Goal: Information Seeking & Learning: Check status

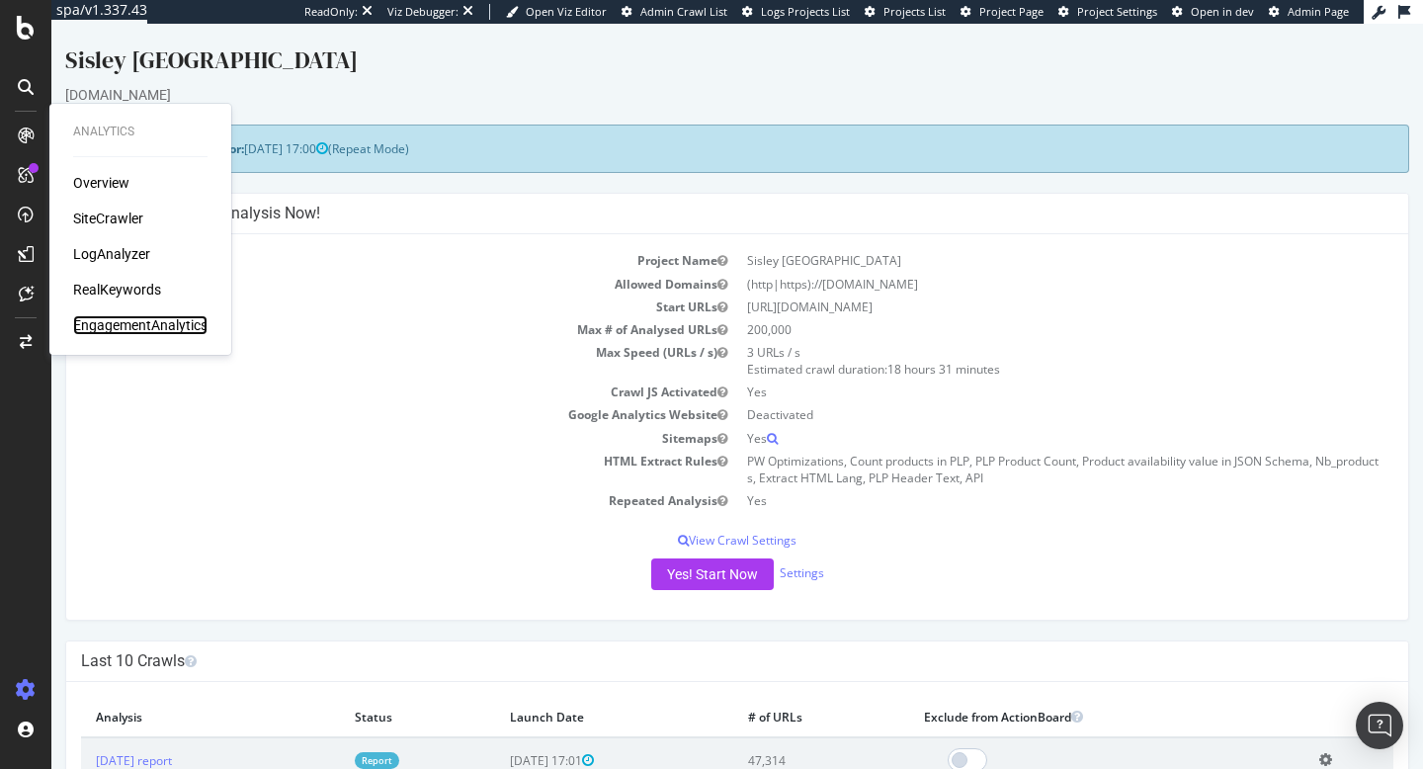
click at [142, 323] on div "EngagementAnalytics" at bounding box center [140, 325] width 134 height 20
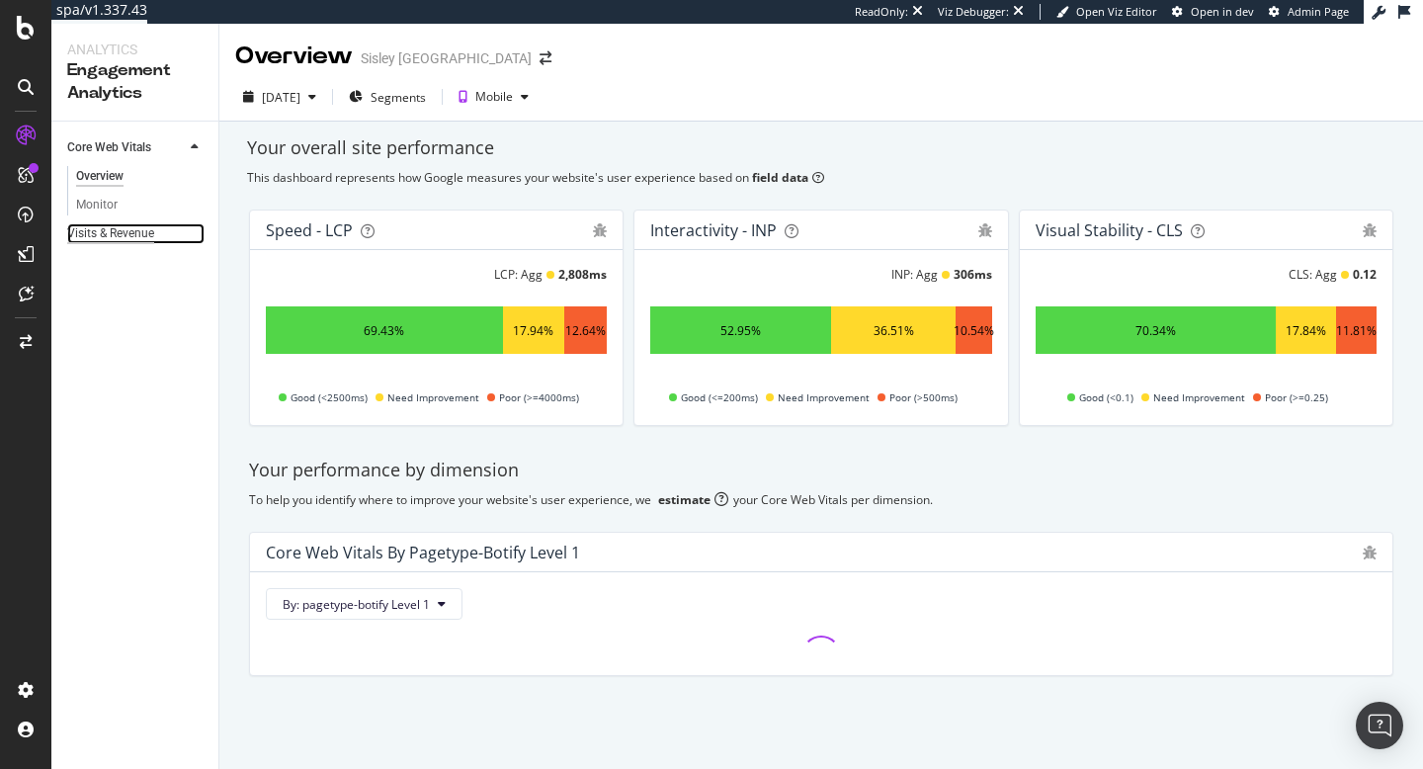
click at [105, 233] on div "Visits & Revenue" at bounding box center [110, 233] width 87 height 21
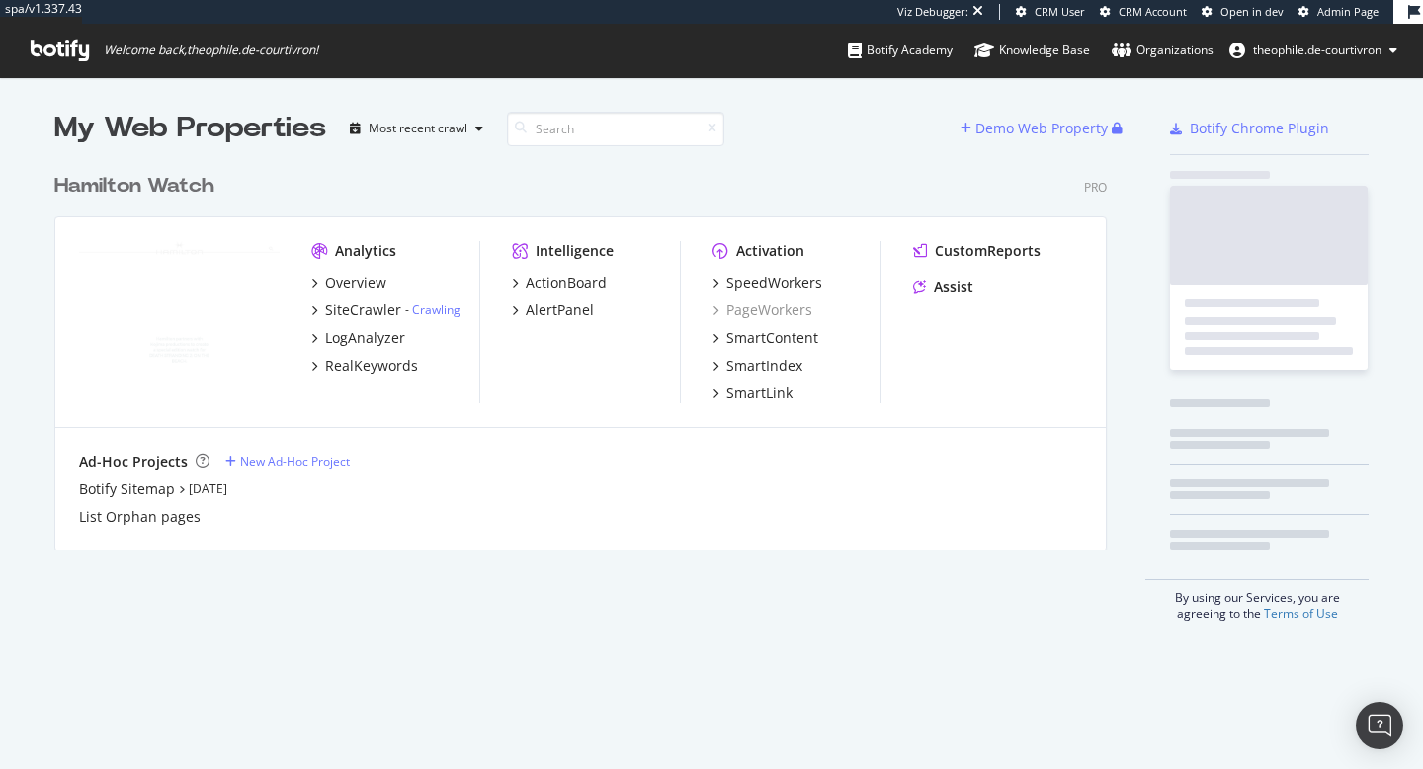
scroll to position [401, 1068]
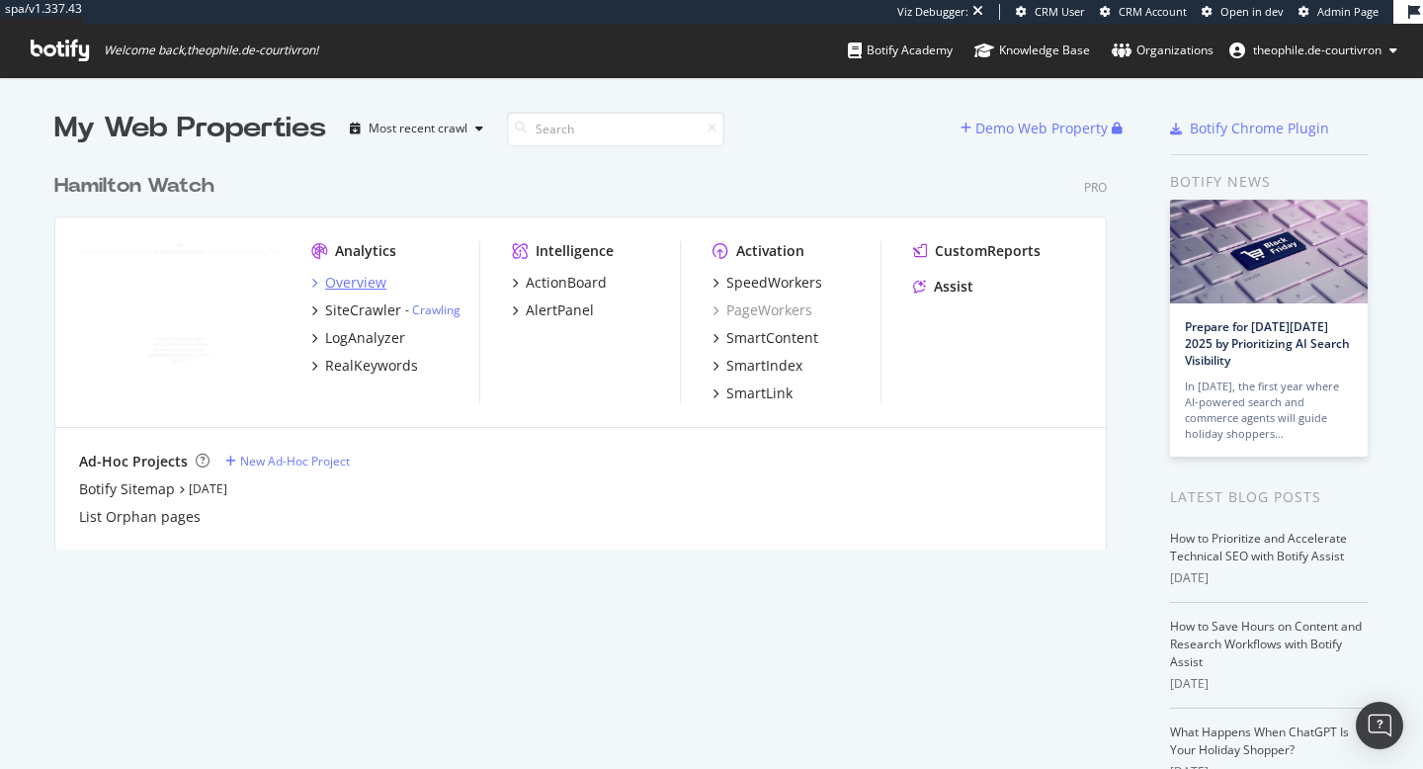
click at [360, 284] on div "Overview" at bounding box center [355, 283] width 61 height 20
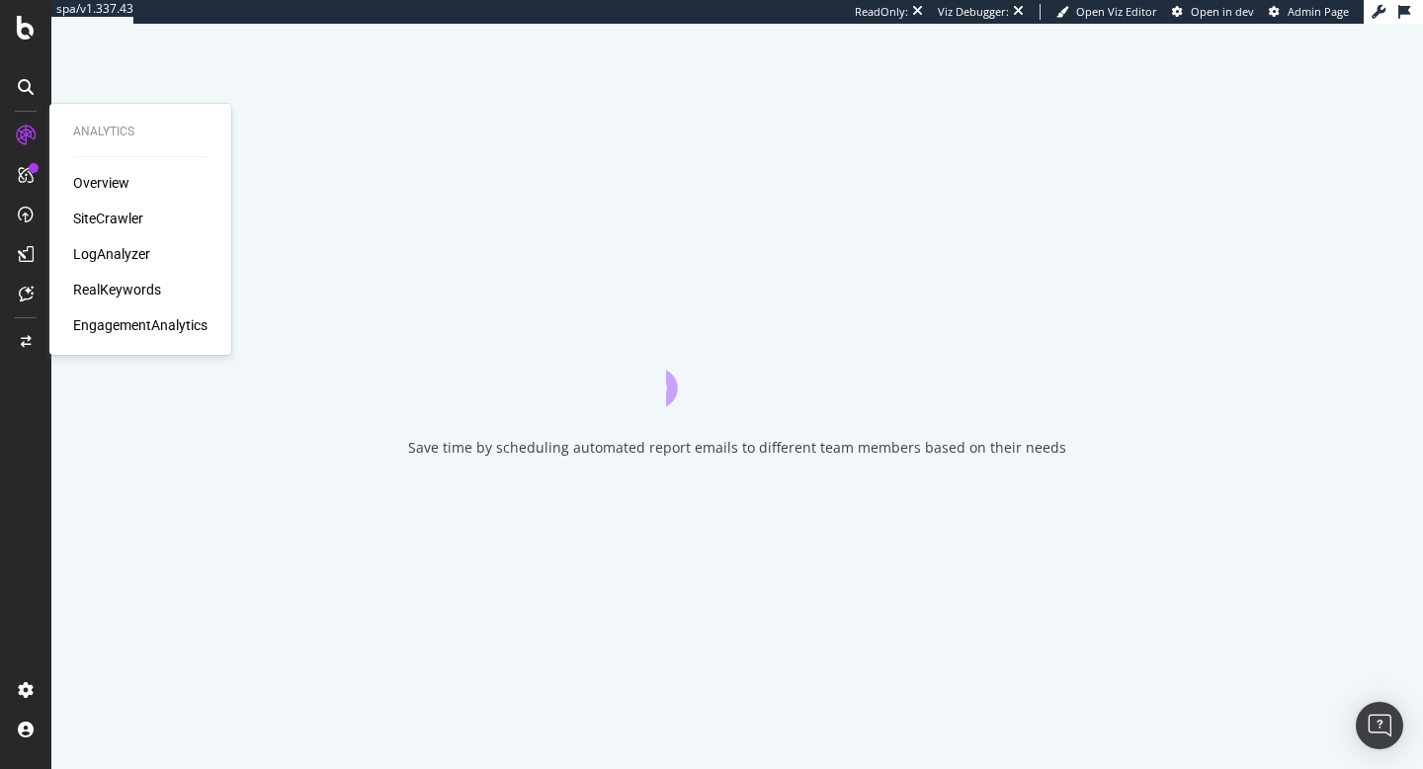
click at [132, 325] on div "EngagementAnalytics" at bounding box center [140, 325] width 134 height 20
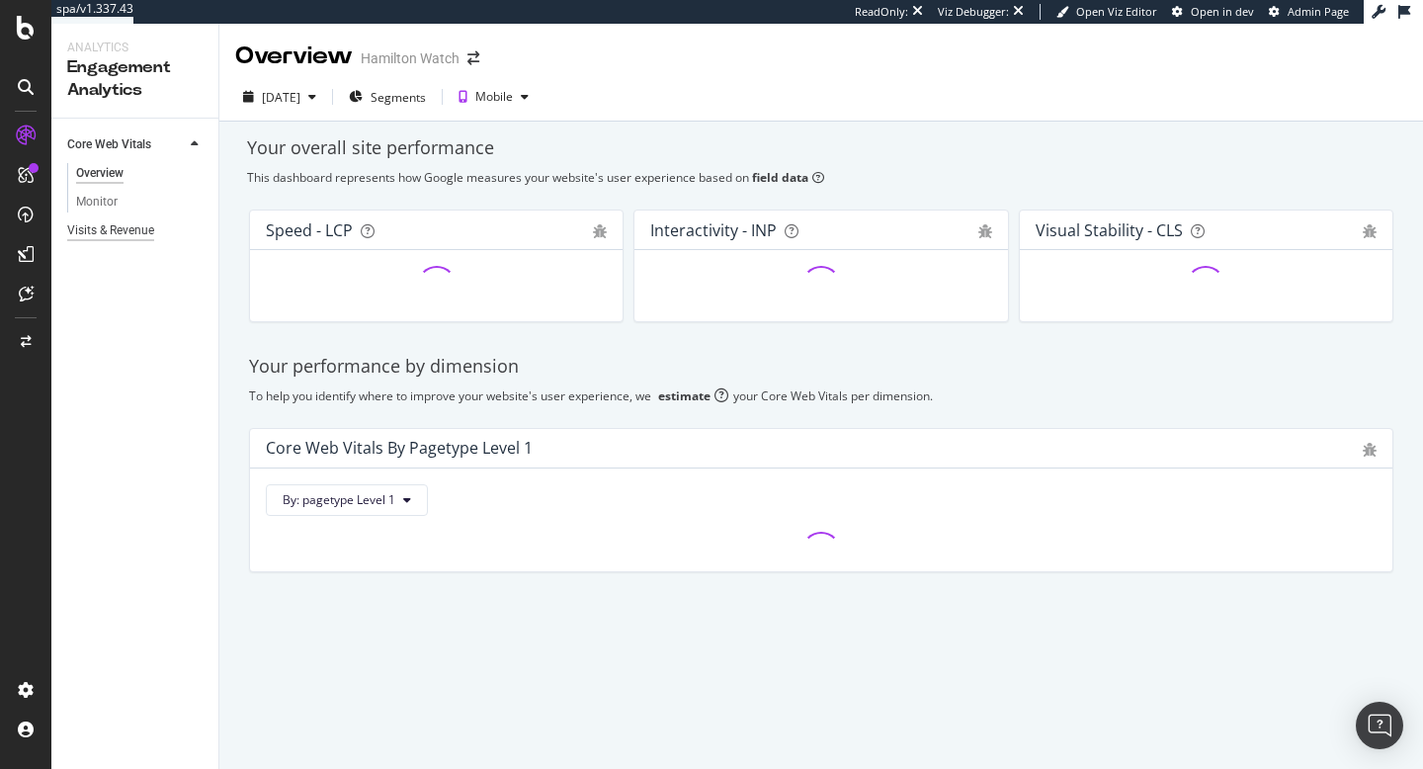
click at [108, 233] on div "Visits & Revenue" at bounding box center [110, 230] width 87 height 21
